Goal: Transaction & Acquisition: Purchase product/service

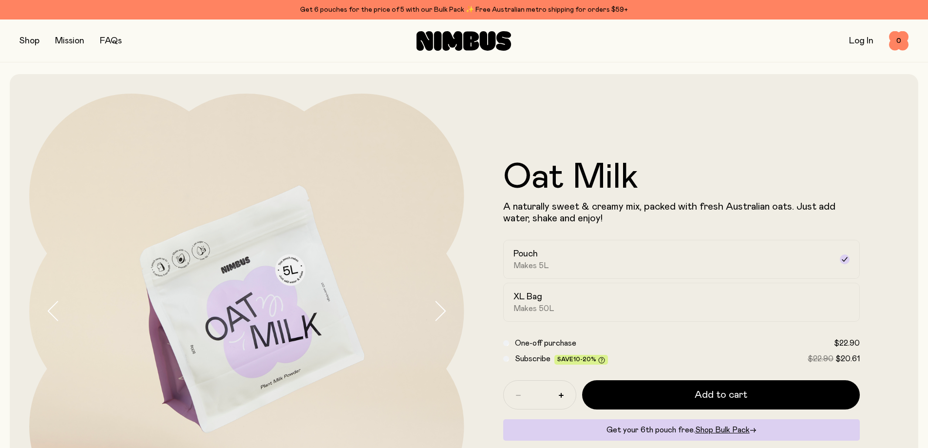
click at [32, 43] on button "button" at bounding box center [29, 41] width 20 height 14
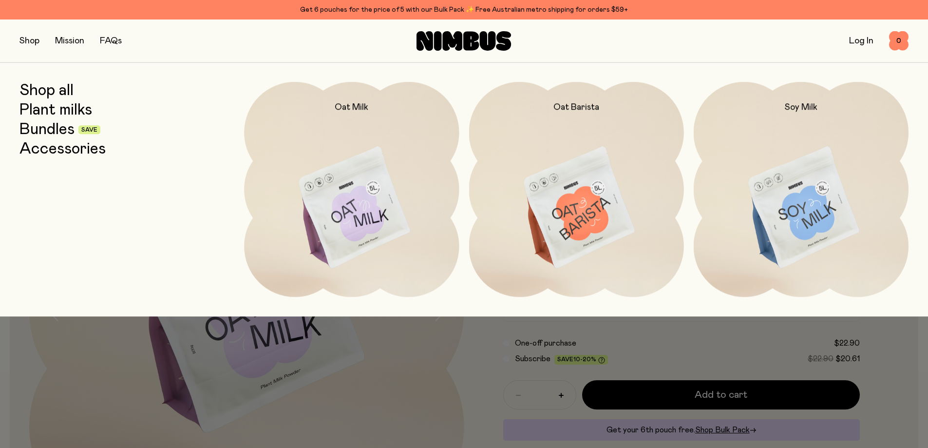
click at [813, 218] on img at bounding box center [801, 208] width 215 height 252
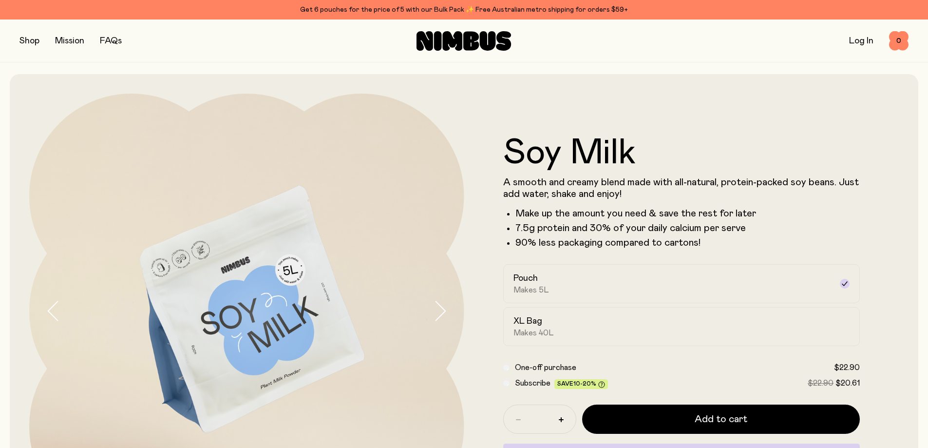
click at [30, 41] on button "button" at bounding box center [29, 41] width 20 height 14
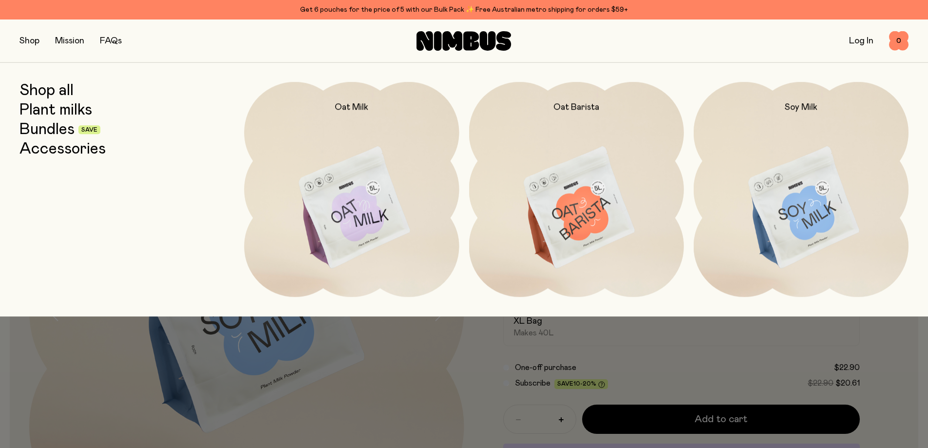
click at [52, 92] on link "Shop all" at bounding box center [46, 91] width 54 height 18
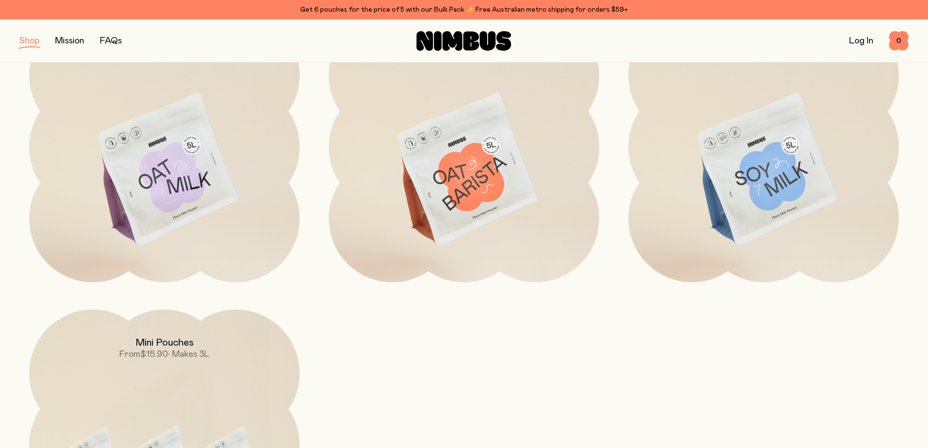
scroll to position [146, 0]
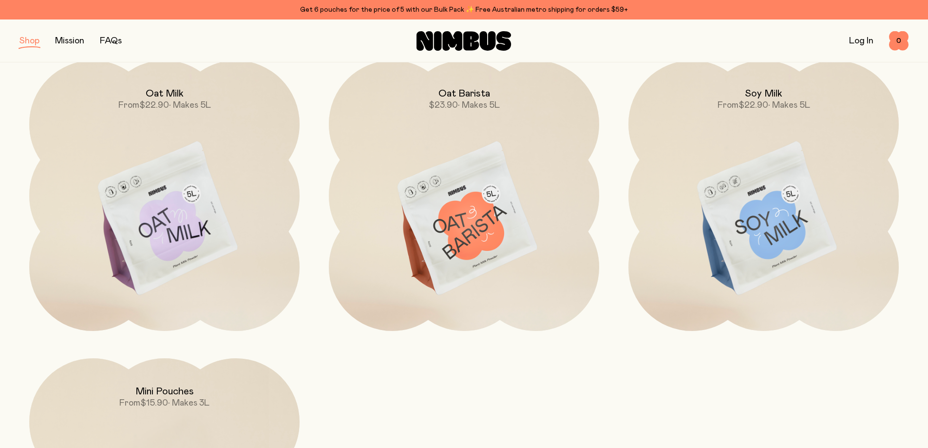
click at [783, 244] on img at bounding box center [763, 219] width 270 height 318
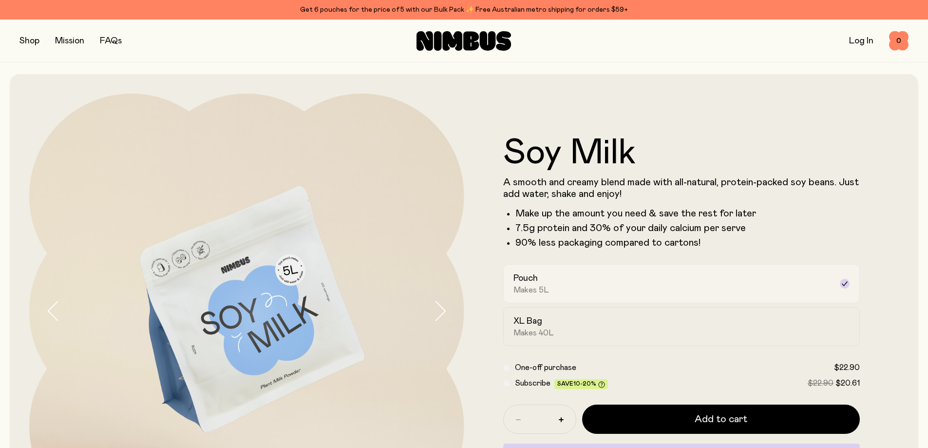
click at [576, 286] on div "Pouch Makes 5L" at bounding box center [672, 283] width 319 height 22
click at [568, 328] on div "XL Bag Makes 40L" at bounding box center [672, 326] width 319 height 22
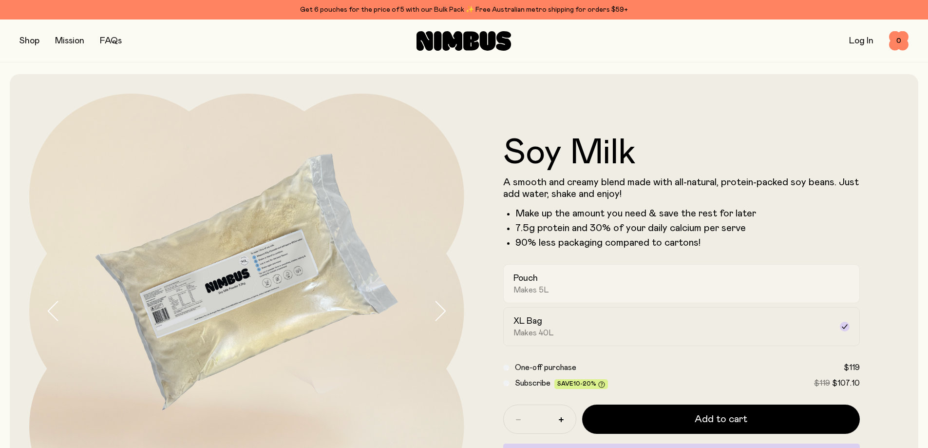
click at [531, 278] on h2 "Pouch" at bounding box center [525, 278] width 24 height 12
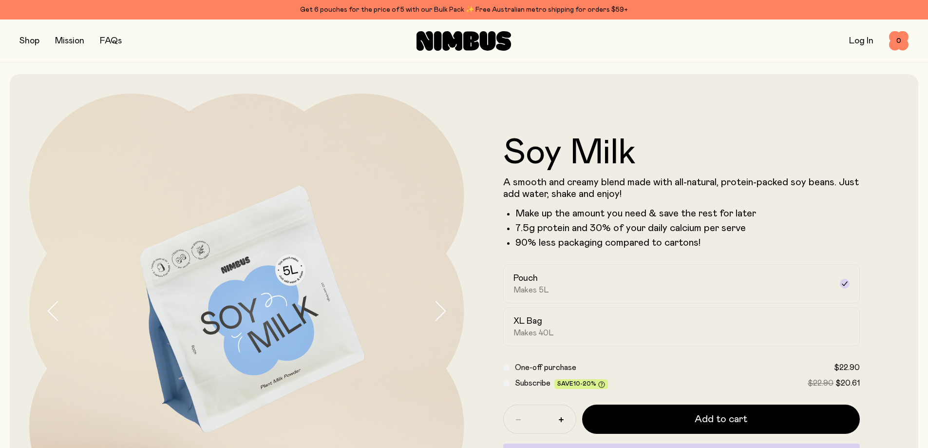
click at [402, 8] on div "Get 6 pouches for the price of 5 with our Bulk Pack ✨ Free Australian metro shi…" at bounding box center [463, 10] width 889 height 12
